Goal: Information Seeking & Learning: Learn about a topic

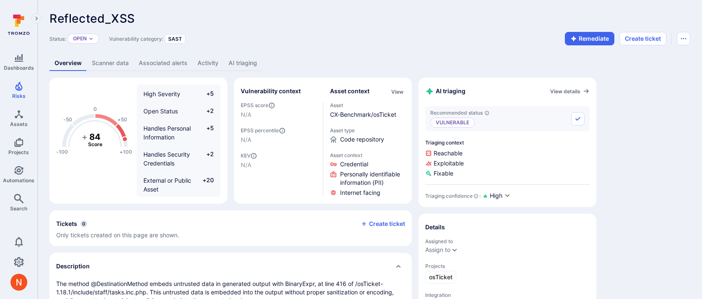
click at [220, 57] on link "Activity" at bounding box center [208, 63] width 31 height 16
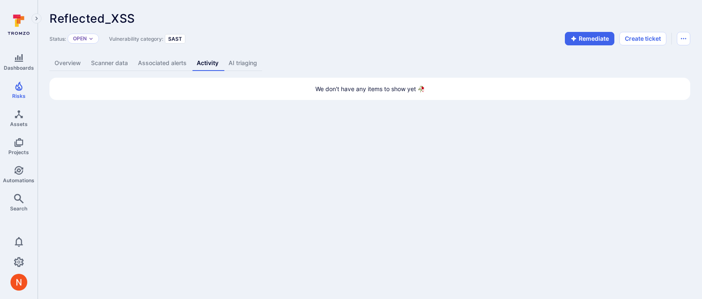
click at [236, 61] on link "AI triaging" at bounding box center [243, 63] width 39 height 16
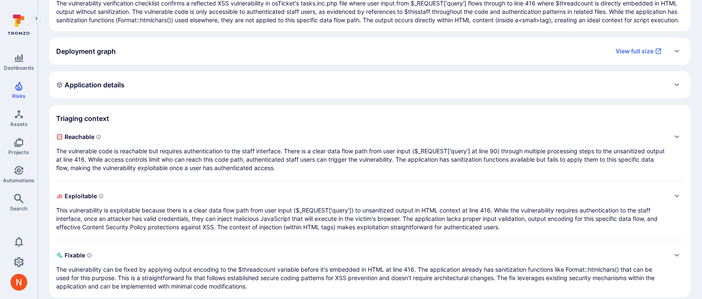
click at [223, 159] on p "The vulnerable code is reachable but requires authentication to the staff inter…" at bounding box center [361, 159] width 611 height 25
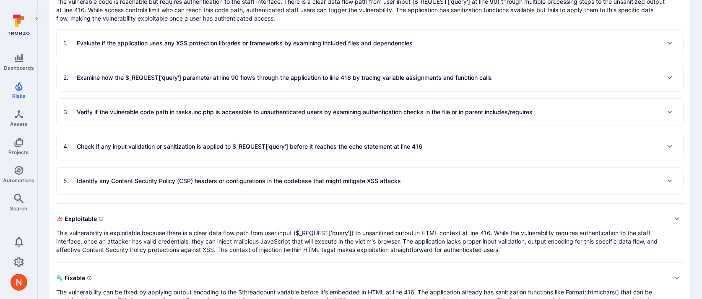
scroll to position [221, 0]
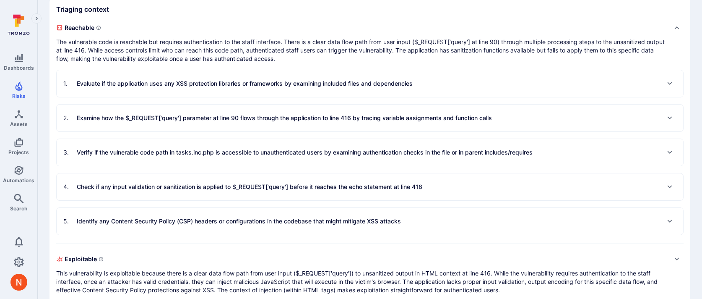
click at [211, 97] on div "1 . Evaluate if the application uses any XSS protection libraries or frameworks…" at bounding box center [370, 83] width 627 height 27
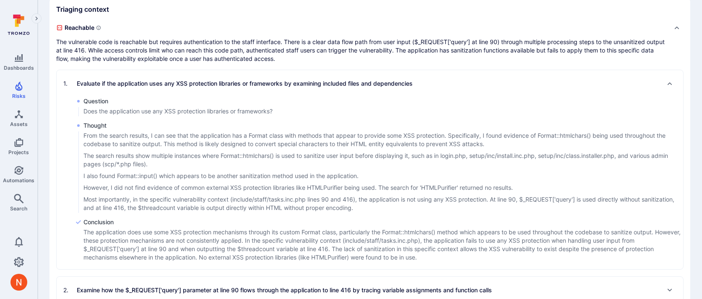
scroll to position [230, 0]
